Goal: Obtain resource: Download file/media

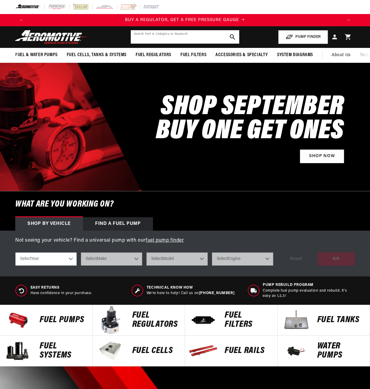
click at [159, 37] on input "text" at bounding box center [185, 36] width 109 height 13
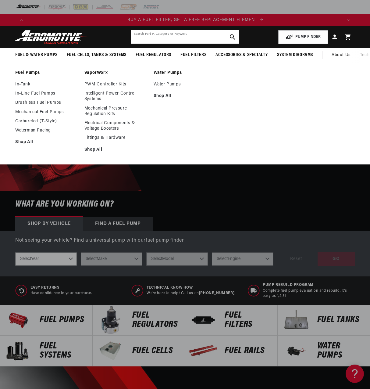
scroll to position [0, 315]
click at [37, 112] on link "Mechanical Fuel Pumps" at bounding box center [46, 111] width 63 height 5
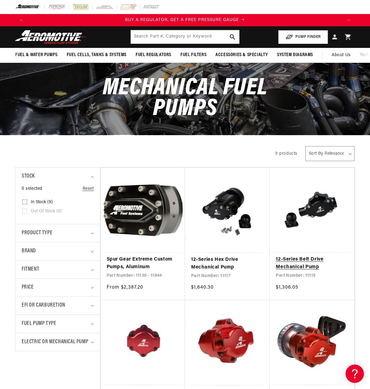
click at [320, 255] on link "12-Series Belt Drive Mechanical Pump" at bounding box center [312, 263] width 72 height 16
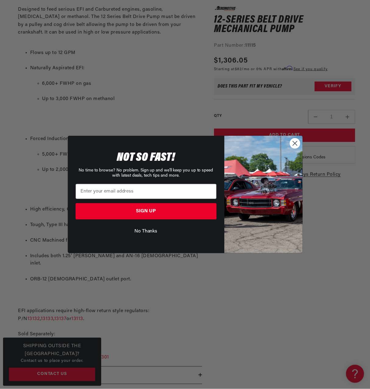
scroll to position [0, 320]
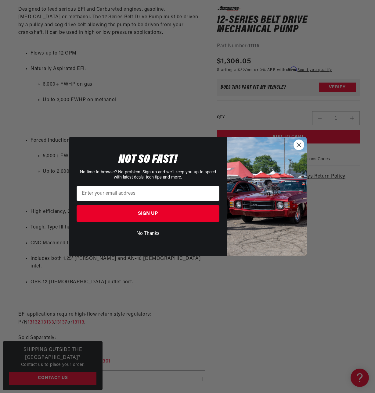
click at [297, 147] on circle "Close dialog" at bounding box center [298, 145] width 10 height 10
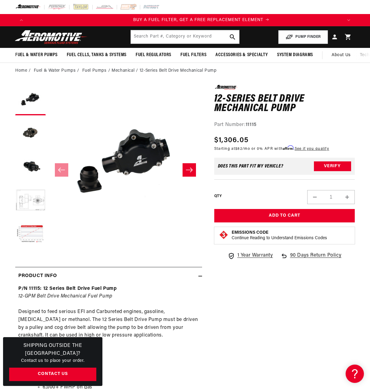
scroll to position [0, 315]
click at [223, 71] on ol "Home Fuel & Water Pumps Fuel Pumps Mechanical 12-Series Belt Drive Mechanical P…" at bounding box center [185, 70] width 340 height 7
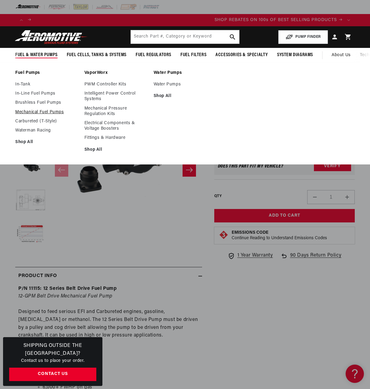
scroll to position [0, 630]
click at [44, 111] on link "Mechanical Fuel Pumps" at bounding box center [46, 111] width 63 height 5
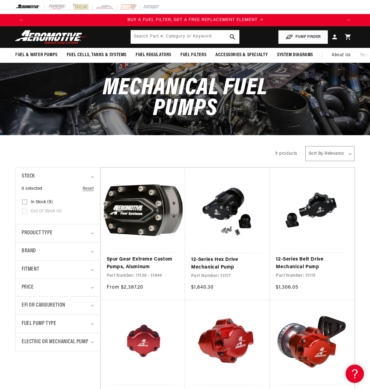
scroll to position [0, 315]
click at [313, 255] on link "12-Series Belt Drive Mechanical Pump" at bounding box center [312, 263] width 72 height 16
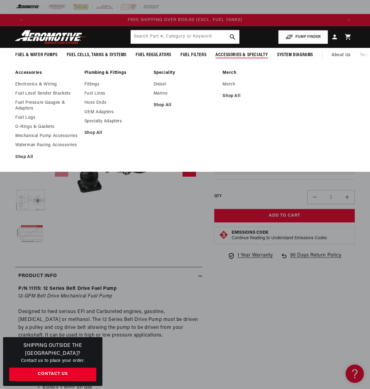
click at [234, 55] on span "Accessories & Specialty" at bounding box center [242, 55] width 52 height 6
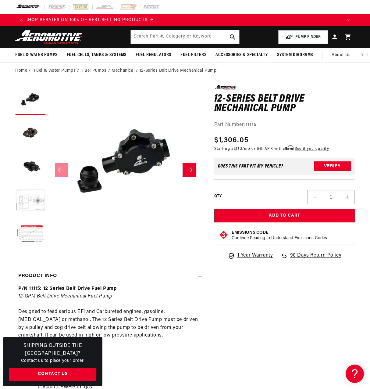
click at [234, 55] on span "Accessories & Specialty" at bounding box center [242, 55] width 52 height 6
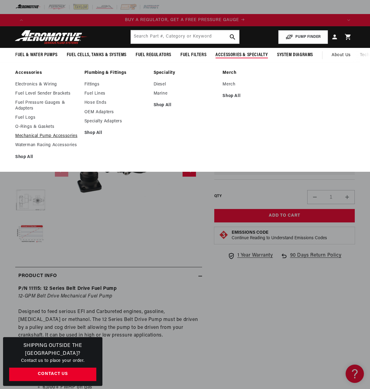
click at [61, 136] on link "Mechanical Pump Accessories" at bounding box center [46, 135] width 63 height 5
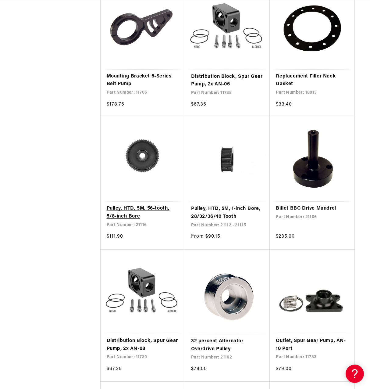
scroll to position [0, 315]
click at [145, 205] on link "Pulley, HTD, 5M, 56-tooth, 5/8-inch Bore" at bounding box center [143, 213] width 72 height 16
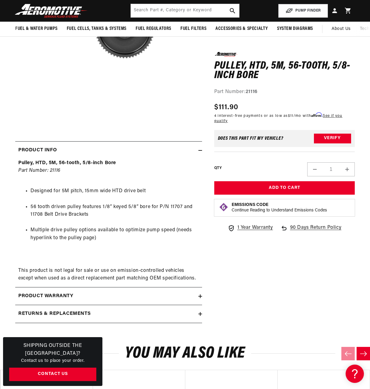
scroll to position [30, 0]
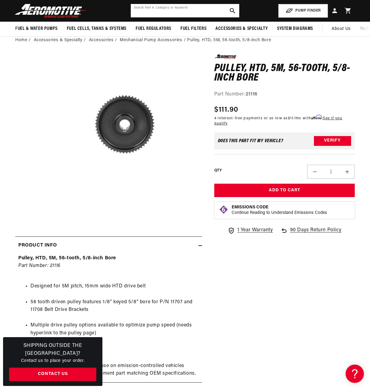
click at [155, 9] on input "text" at bounding box center [185, 10] width 109 height 13
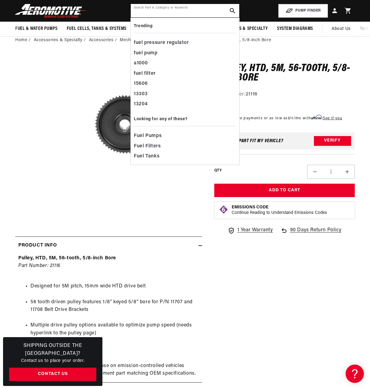
scroll to position [0, 946]
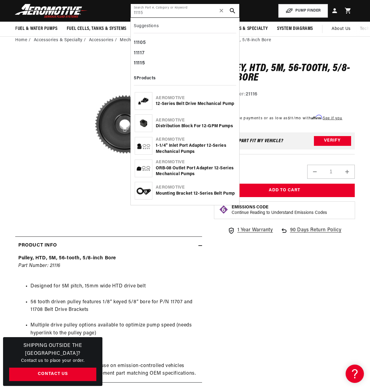
type input "11115"
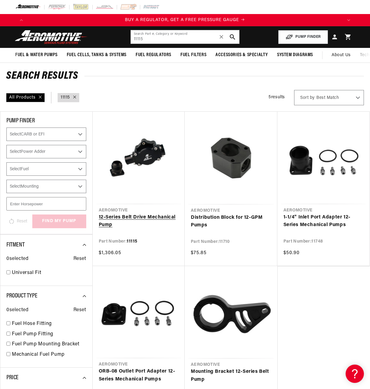
click at [148, 213] on link "12-Series Belt Drive Mechanical Pump" at bounding box center [139, 221] width 80 height 16
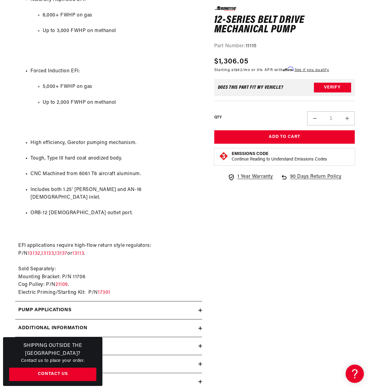
scroll to position [457, 0]
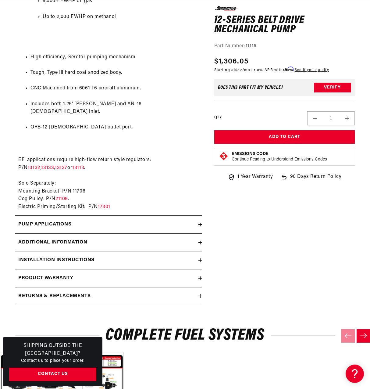
click at [199, 223] on icon at bounding box center [200, 225] width 4 height 4
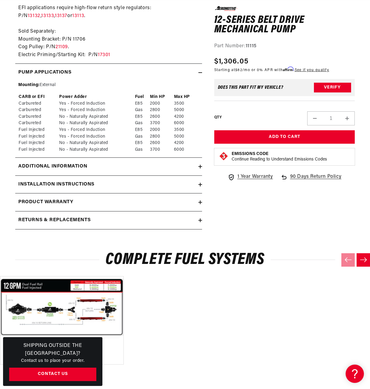
scroll to position [610, 0]
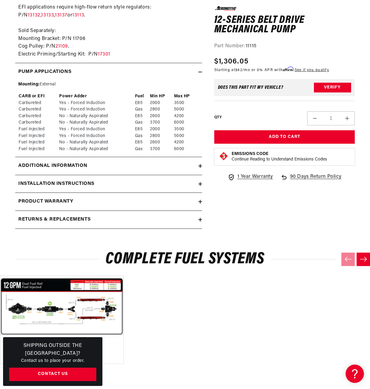
click at [90, 162] on div "Additional information" at bounding box center [106, 166] width 183 height 8
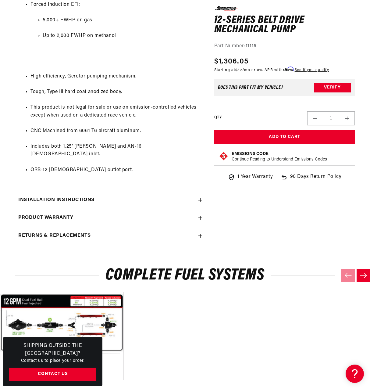
scroll to position [0, 0]
click at [198, 198] on icon at bounding box center [200, 200] width 4 height 4
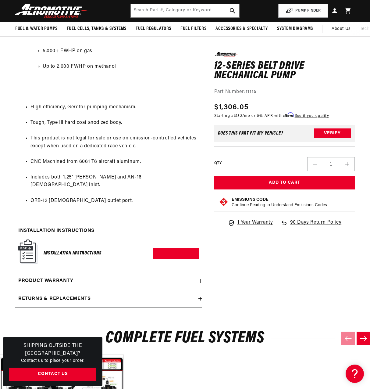
scroll to position [976, 0]
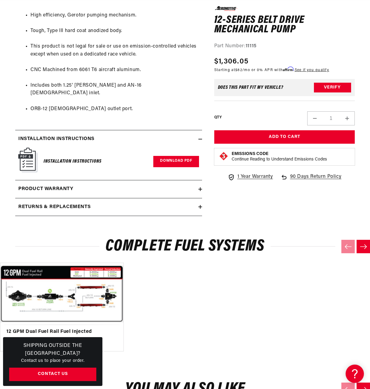
click at [178, 156] on link "Download PDF" at bounding box center [175, 161] width 45 height 11
